Goal: Task Accomplishment & Management: Manage account settings

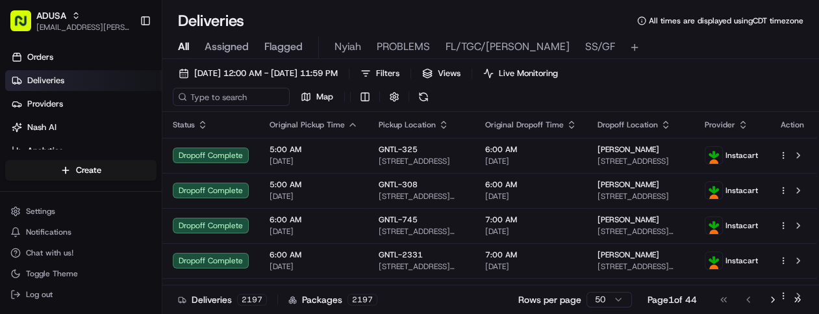
click at [530, 44] on span "SS/GF" at bounding box center [600, 47] width 30 height 16
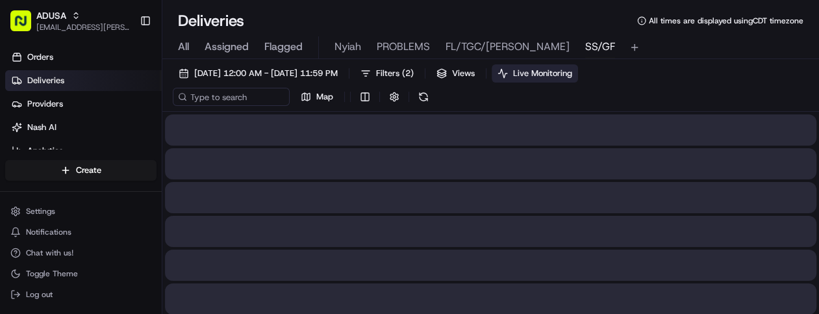
click at [530, 74] on span "Live Monitoring" at bounding box center [542, 74] width 59 height 12
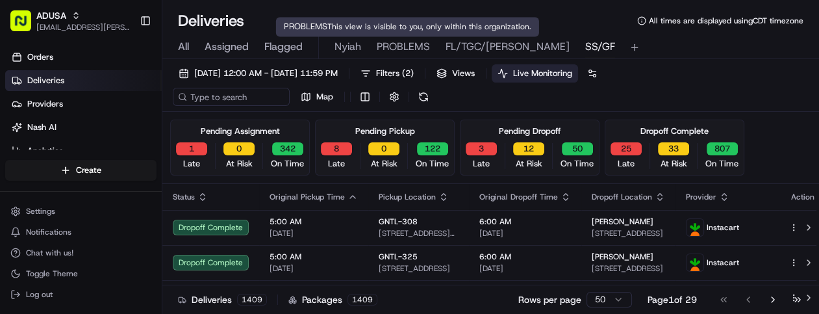
click at [395, 46] on span "PROBLEMS" at bounding box center [403, 47] width 53 height 16
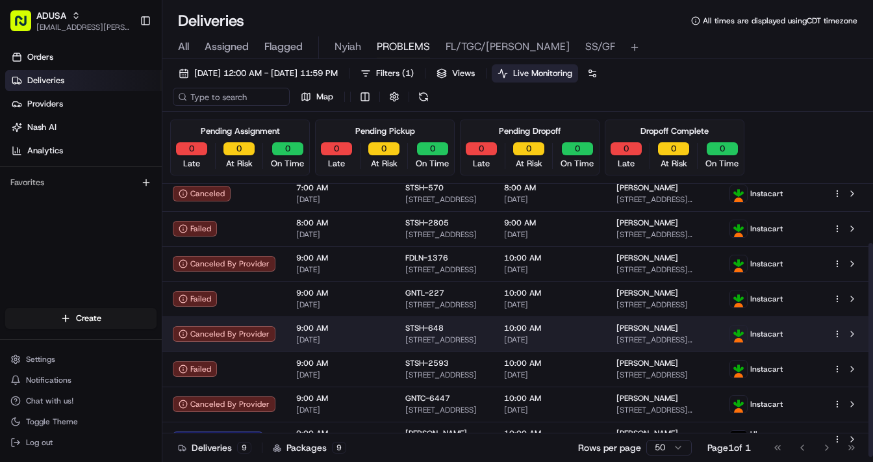
scroll to position [75, 0]
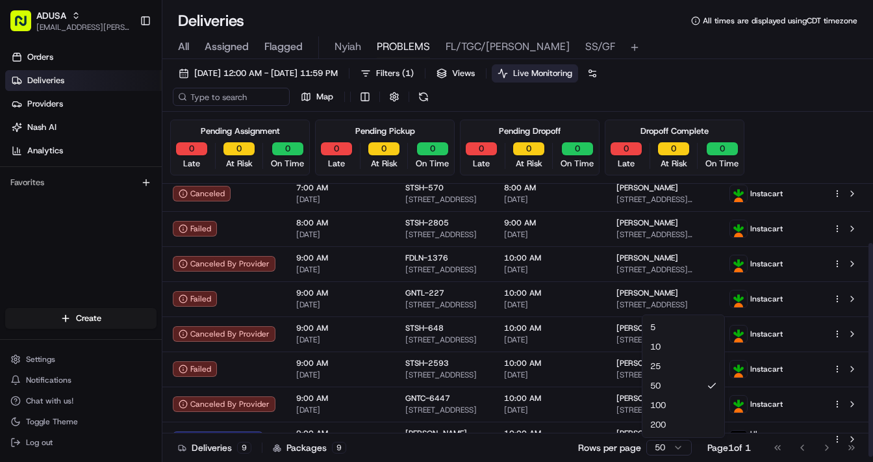
click at [530, 313] on html "ADUSA lanyia.patton@adusa.com Toggle Sidebar Orders Deliveries Providers Nash A…" at bounding box center [436, 231] width 873 height 462
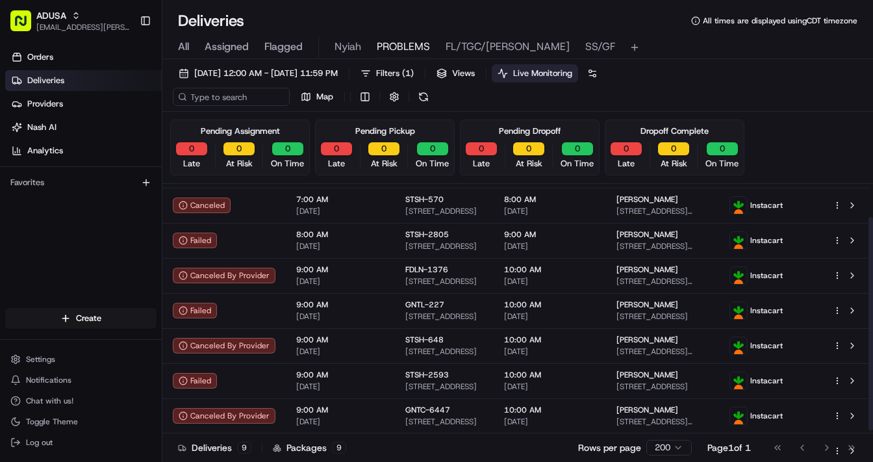
scroll to position [75, 0]
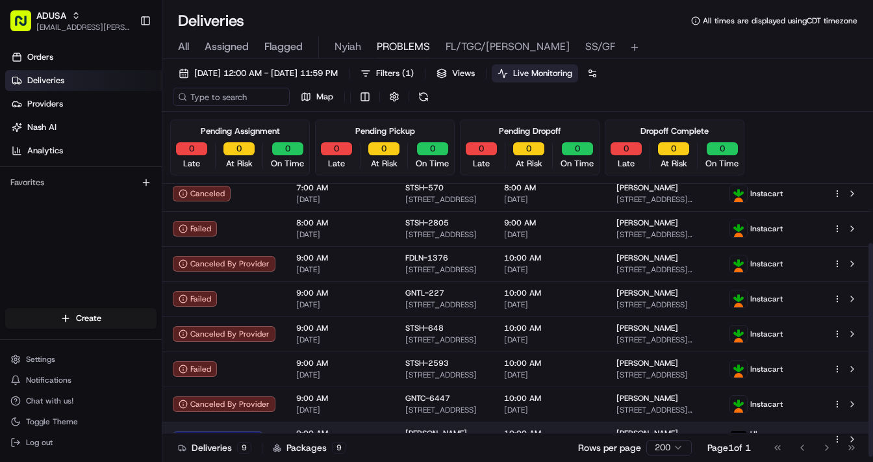
click at [530, 313] on td at bounding box center [847, 439] width 48 height 35
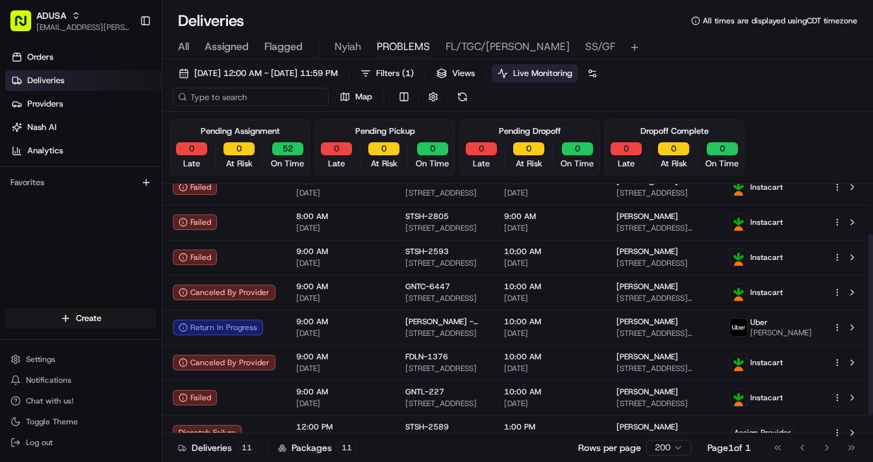
click at [230, 97] on input at bounding box center [251, 97] width 156 height 18
paste input "m708116846"
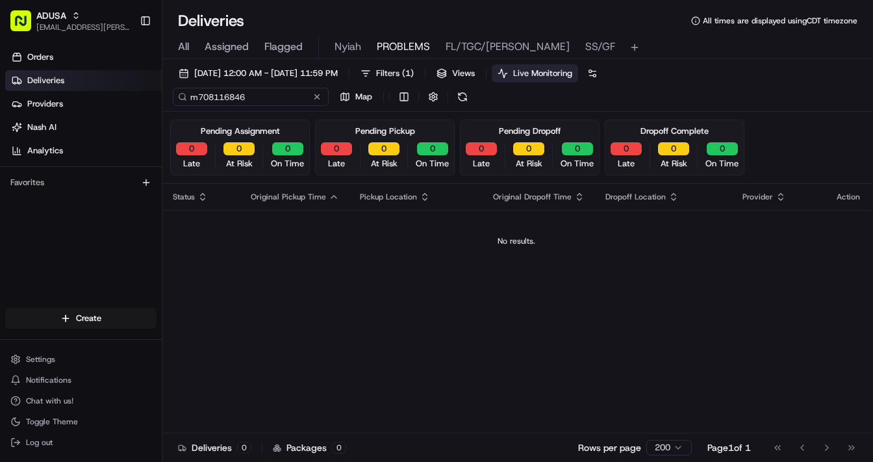
type input "m708116846"
click at [182, 47] on span "All" at bounding box center [183, 47] width 11 height 16
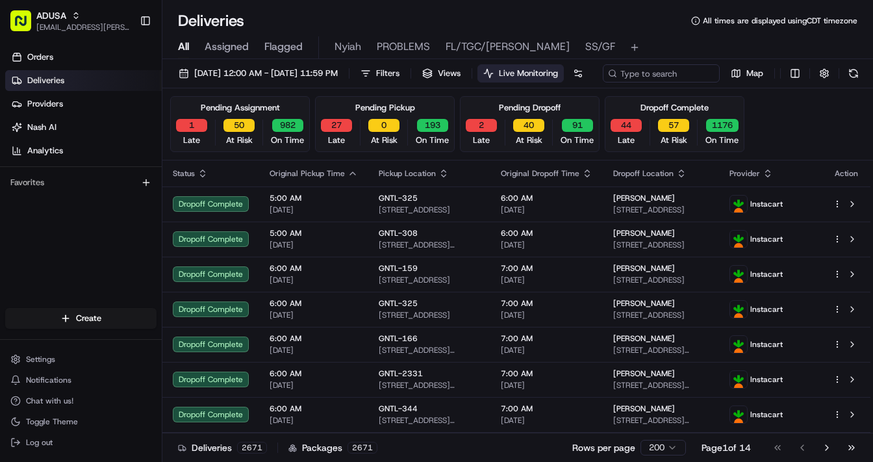
click at [182, 47] on span "All" at bounding box center [183, 47] width 11 height 16
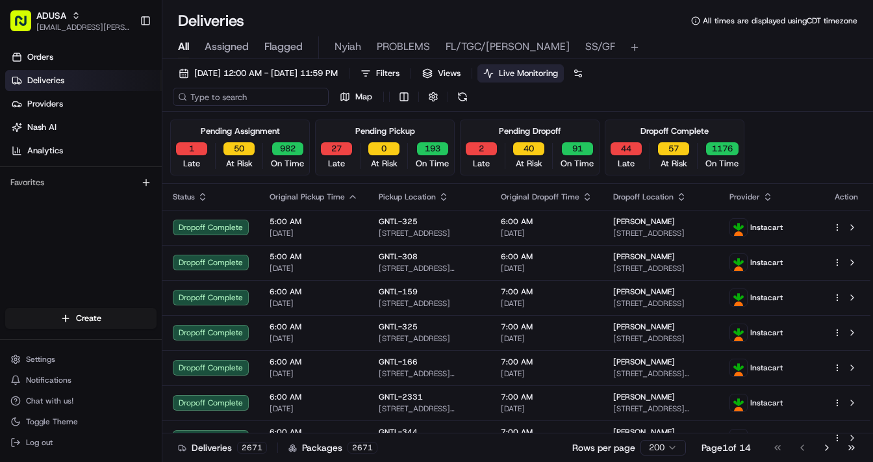
click at [222, 99] on input at bounding box center [251, 97] width 156 height 18
paste input "m708116846"
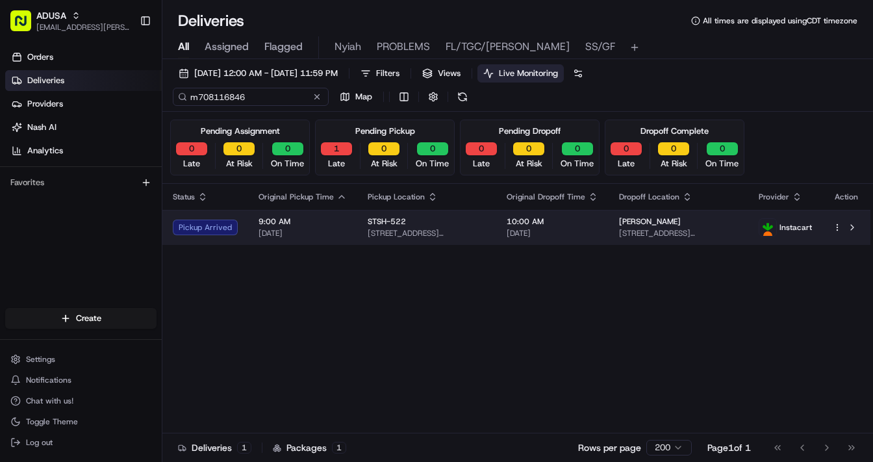
type input "m708116846"
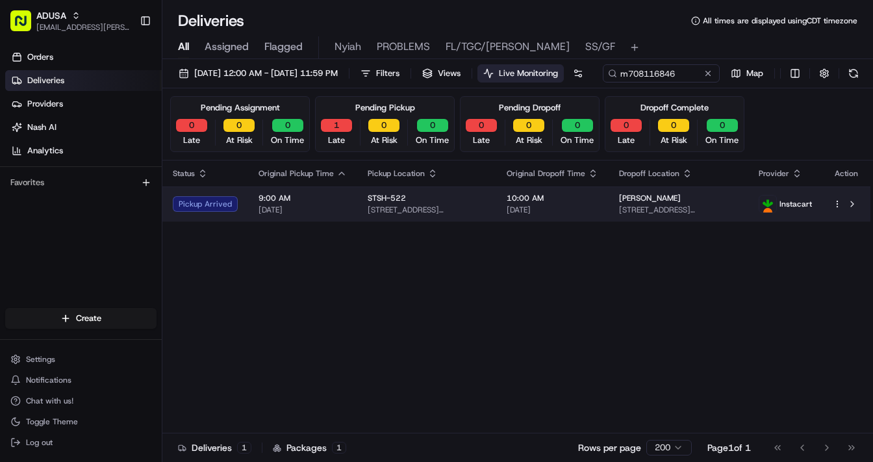
click at [322, 215] on div "9:00 AM 08/18/2025" at bounding box center [303, 204] width 88 height 22
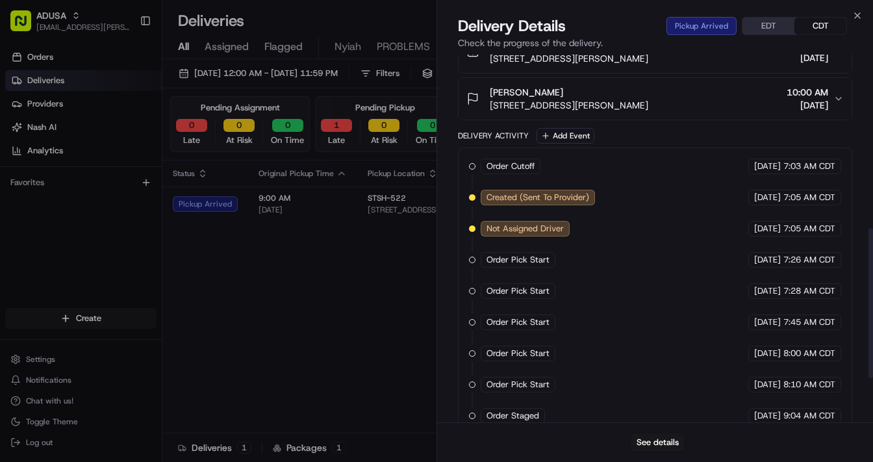
scroll to position [534, 0]
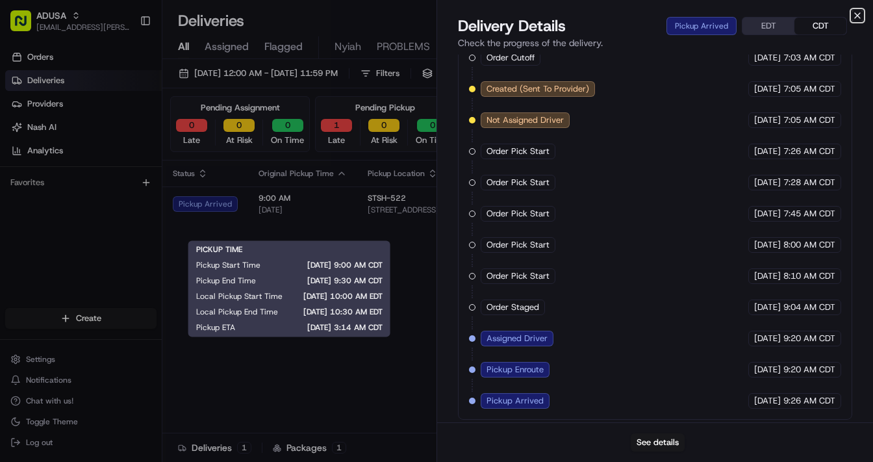
click at [530, 16] on icon "button" at bounding box center [858, 15] width 10 height 10
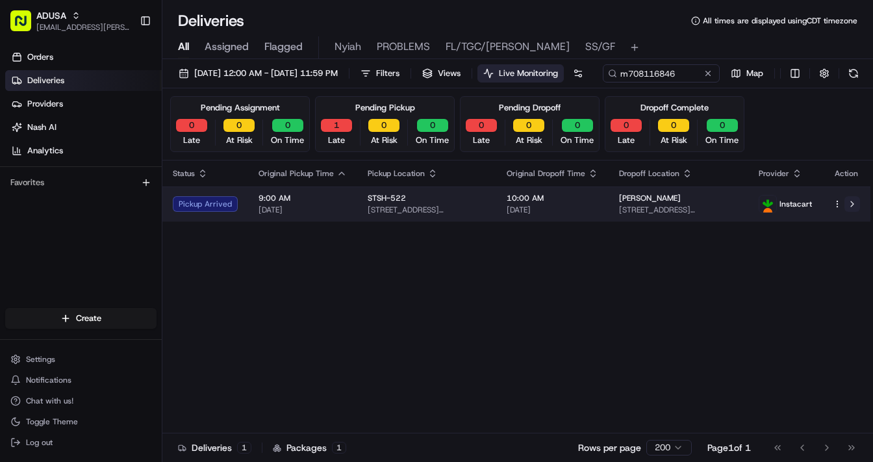
click at [530, 212] on button at bounding box center [853, 204] width 16 height 16
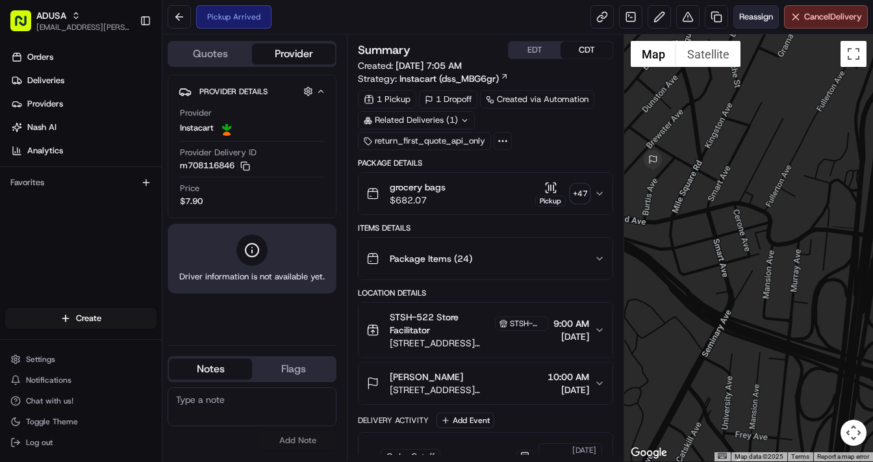
click at [748, 19] on span "Reassign" at bounding box center [756, 17] width 34 height 12
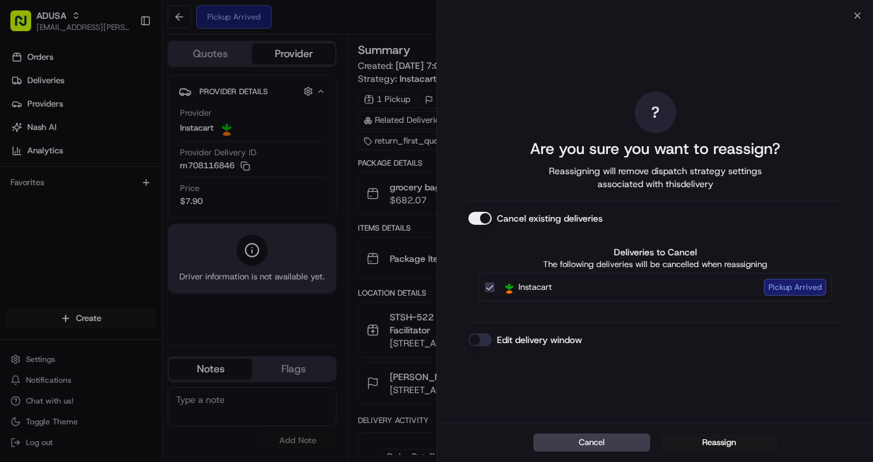
click at [478, 338] on button "Edit delivery window" at bounding box center [479, 339] width 23 height 13
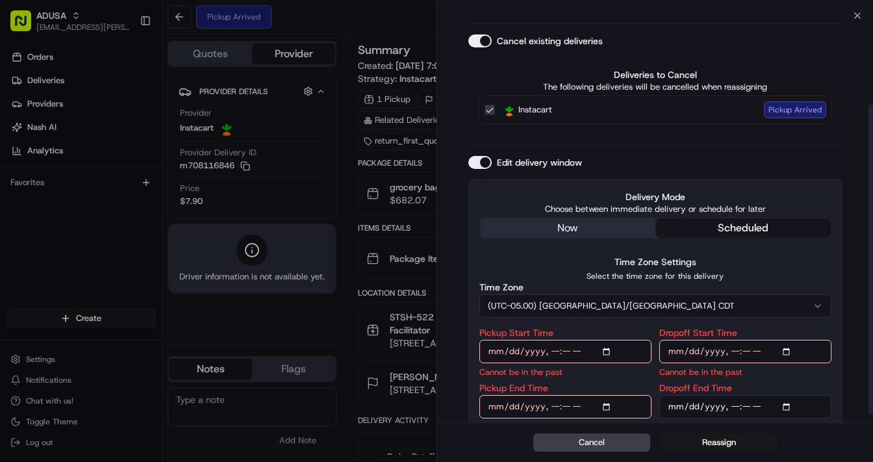
scroll to position [127, 0]
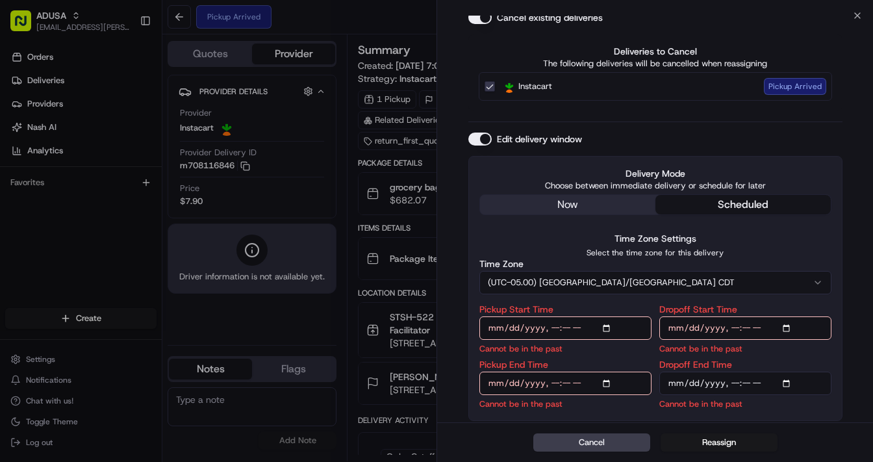
click at [606, 329] on input "Pickup Start Time" at bounding box center [566, 327] width 172 height 23
type input "[DATE]T12:00"
click at [788, 326] on input "Dropoff Start Time" at bounding box center [746, 327] width 172 height 23
type input "[DATE]T12:00"
click at [611, 379] on input "Pickup End Time" at bounding box center [566, 383] width 172 height 23
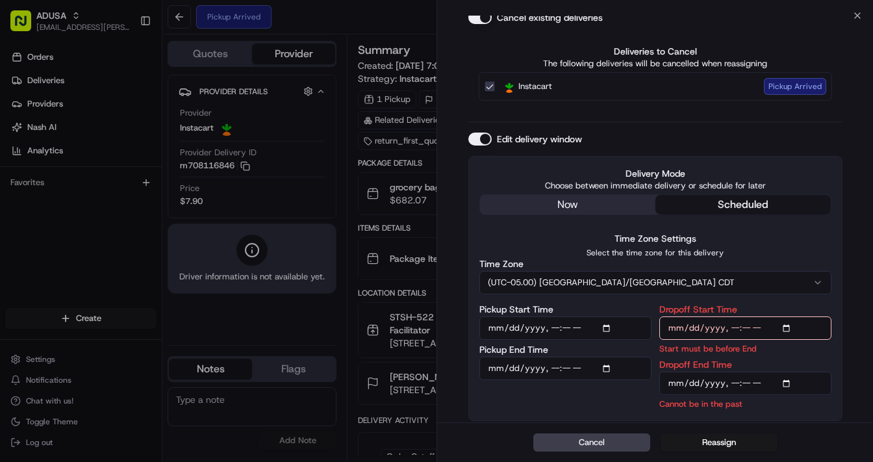
type input "[DATE]T12:30"
click at [789, 379] on input "Dropoff End Time" at bounding box center [746, 383] width 172 height 23
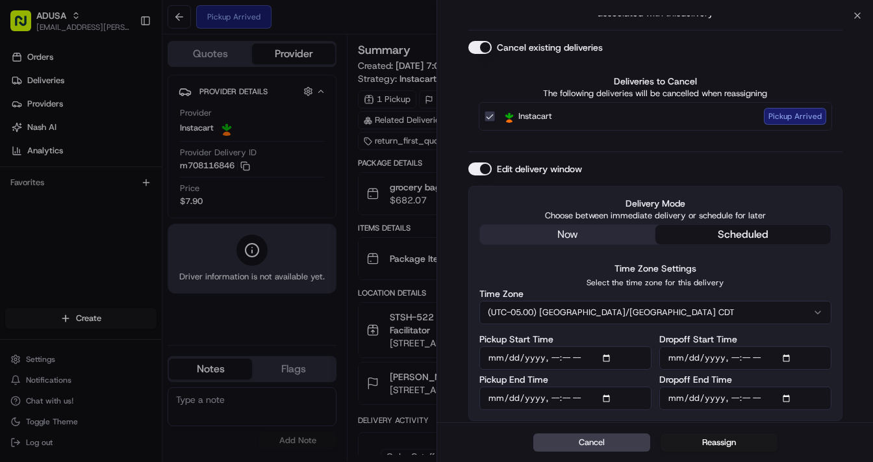
type input "[DATE]T13:00"
click at [842, 373] on div "Delivery Mode Choose between immediate delivery or schedule for later now sched…" at bounding box center [655, 303] width 374 height 235
click at [712, 443] on button "Reassign" at bounding box center [719, 442] width 117 height 18
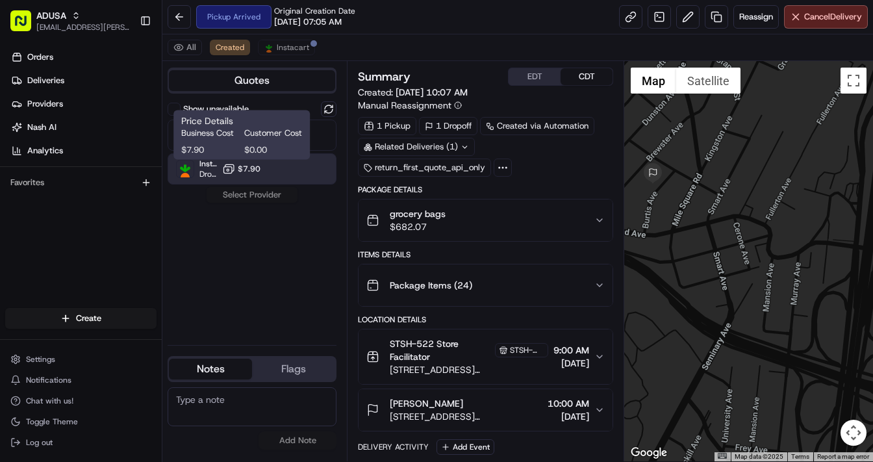
click at [235, 169] on icon at bounding box center [228, 168] width 13 height 13
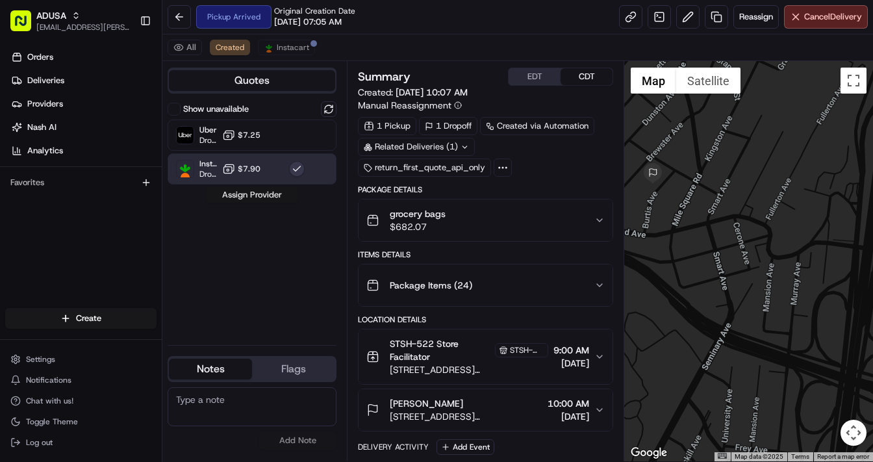
click at [253, 196] on button "Assign Provider" at bounding box center [252, 195] width 92 height 16
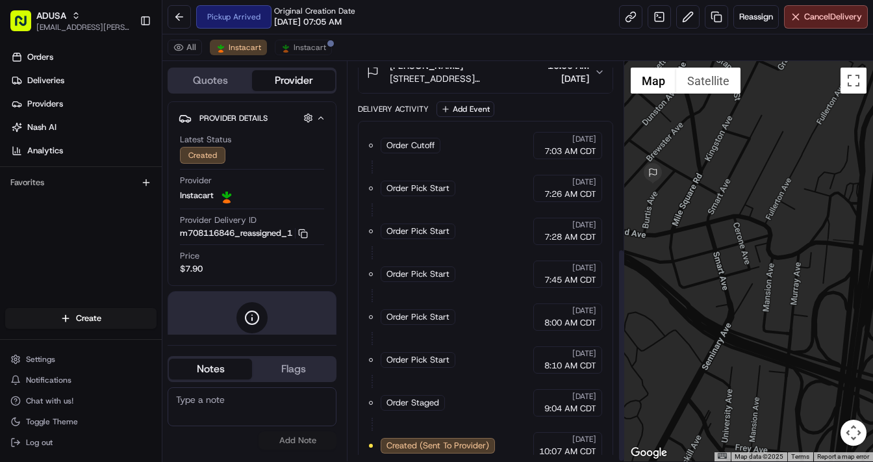
scroll to position [349, 0]
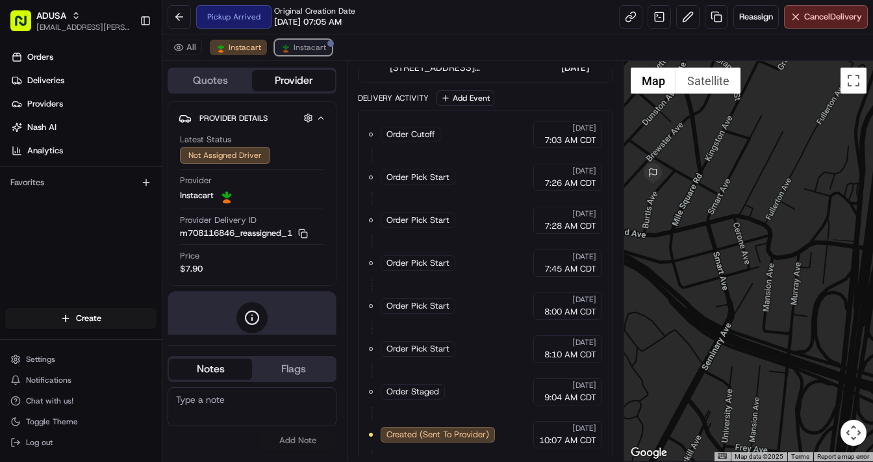
click at [296, 48] on span "Instacart" at bounding box center [310, 47] width 32 height 10
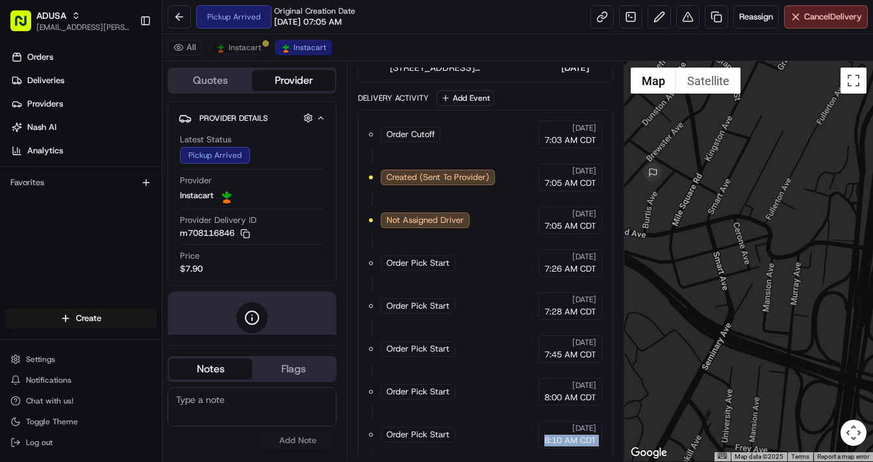
scroll to position [520, 0]
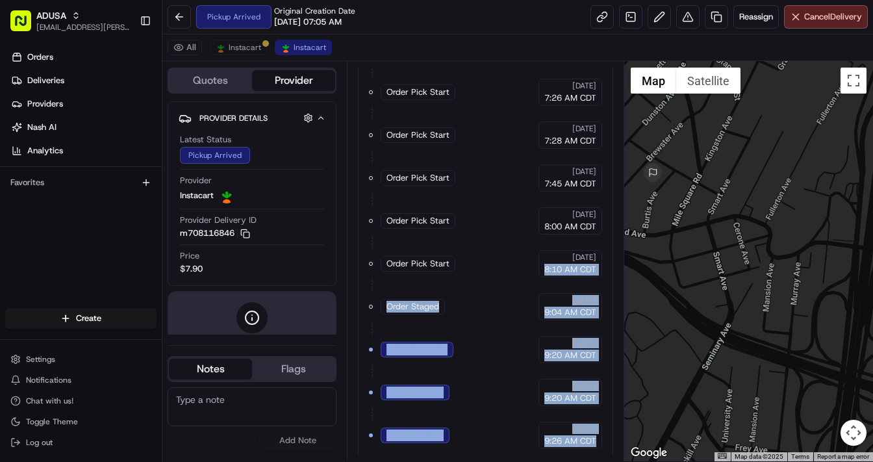
drag, startPoint x: 585, startPoint y: 439, endPoint x: 533, endPoint y: 420, distance: 55.5
click at [569, 449] on div "Order Cutoff Stop and Shop [DATE] 7:03 AM CDT Created (Sent To Provider) Instac…" at bounding box center [485, 199] width 255 height 521
click at [307, 44] on span "Instacart" at bounding box center [310, 47] width 32 height 10
